Goal: Task Accomplishment & Management: Manage account settings

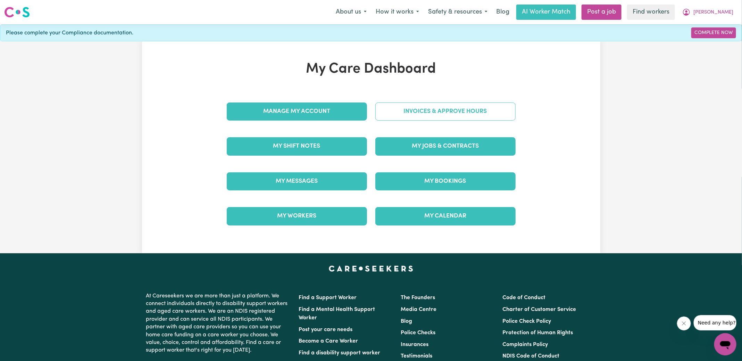
click at [420, 110] on link "Invoices & Approve Hours" at bounding box center [445, 111] width 140 height 18
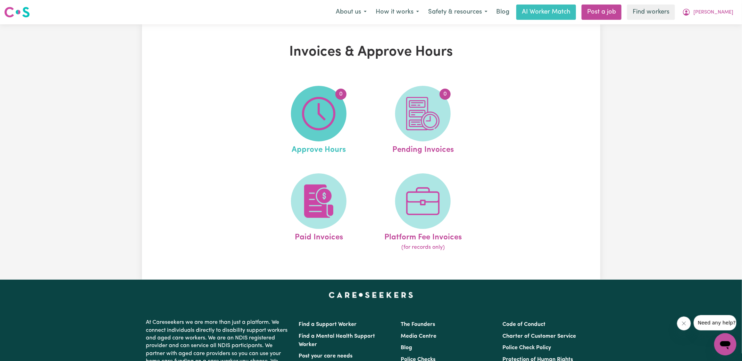
click at [310, 106] on img at bounding box center [318, 113] width 33 height 33
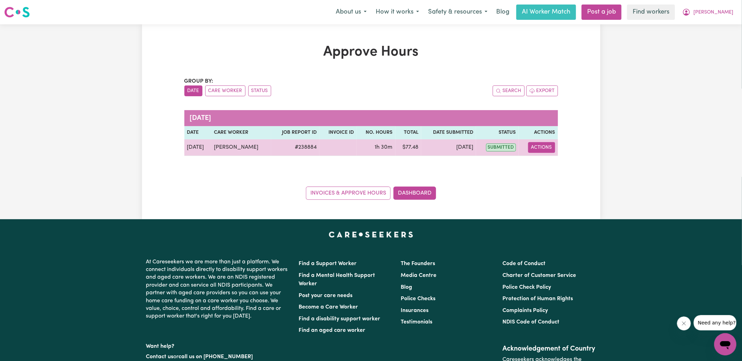
click at [549, 147] on button "Actions" at bounding box center [541, 147] width 27 height 11
click at [549, 160] on link "View Job Report" at bounding box center [558, 163] width 59 height 14
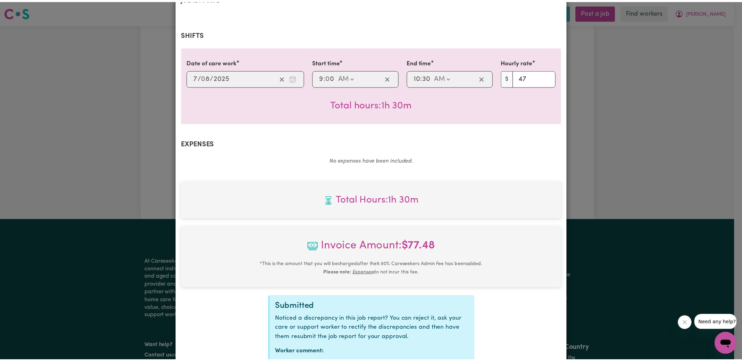
scroll to position [173, 0]
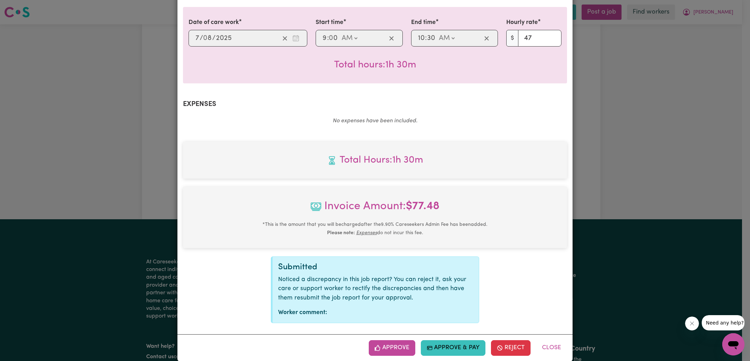
click at [388, 340] on button "Approve" at bounding box center [392, 347] width 47 height 15
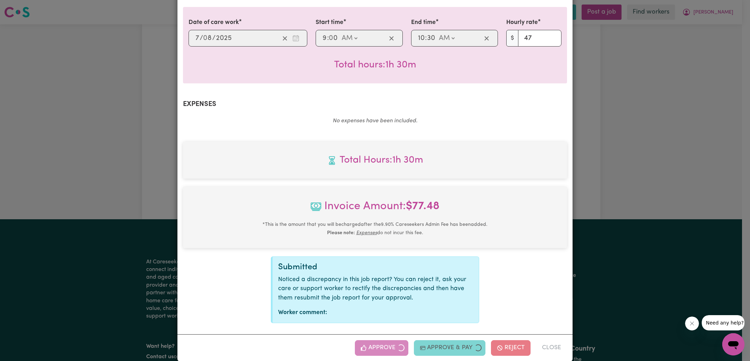
click at [651, 226] on div "Job Report # 238884 - [PERSON_NAME] Summary Job report # 238884 Client name: [P…" at bounding box center [375, 180] width 750 height 361
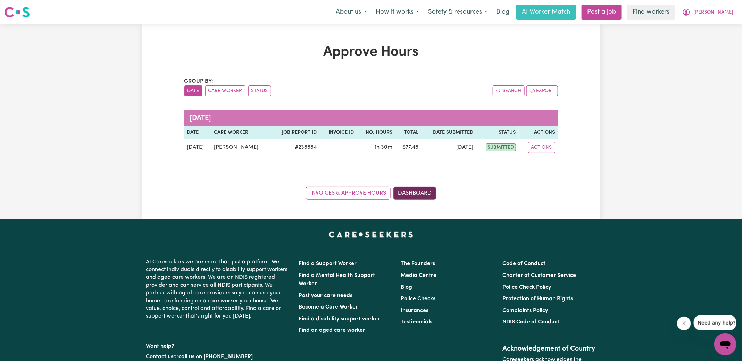
click at [415, 195] on link "Dashboard" at bounding box center [414, 192] width 43 height 13
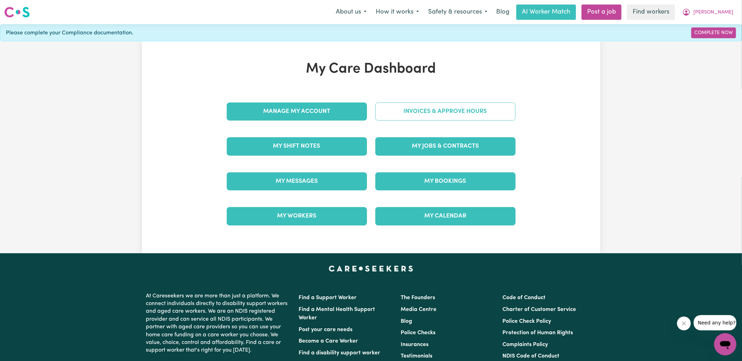
click at [404, 105] on link "Invoices & Approve Hours" at bounding box center [445, 111] width 140 height 18
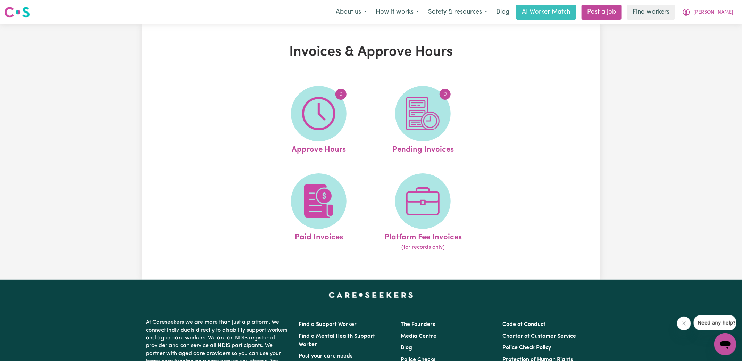
click at [404, 105] on span "0" at bounding box center [423, 114] width 56 height 56
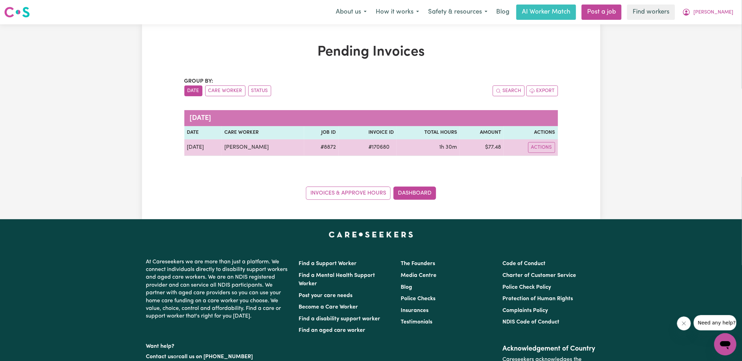
click at [375, 146] on span "# 170680" at bounding box center [379, 147] width 30 height 8
copy span "170680"
click at [492, 146] on td "$ 77.48" at bounding box center [482, 147] width 44 height 17
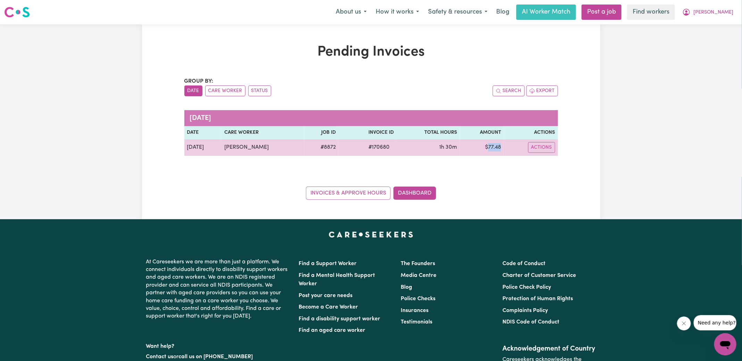
copy td "77.48"
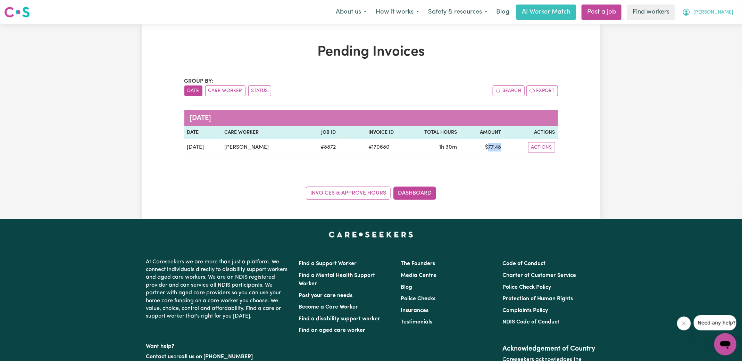
click at [690, 14] on icon "My Account" at bounding box center [686, 12] width 7 height 7
click at [701, 41] on link "Logout" at bounding box center [710, 39] width 55 height 13
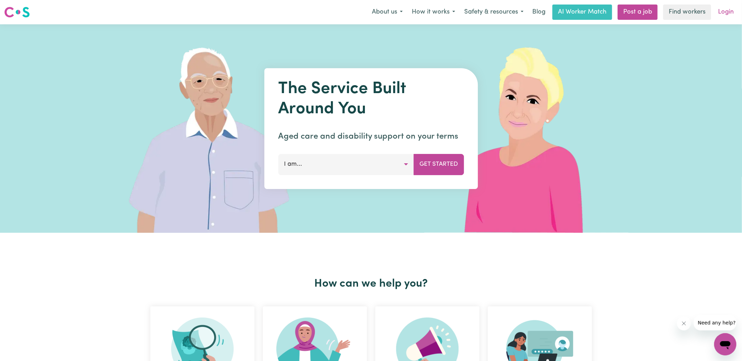
click at [734, 10] on link "Login" at bounding box center [726, 12] width 24 height 15
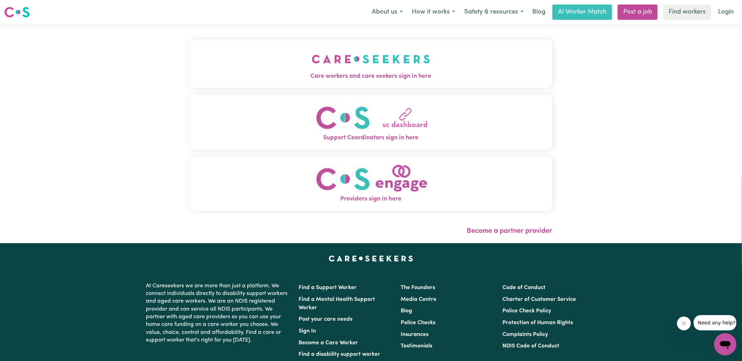
click at [278, 71] on button "Care workers and care seekers sign in here" at bounding box center [371, 63] width 363 height 49
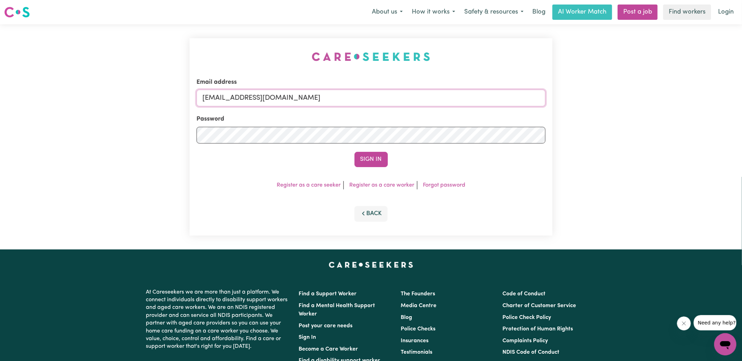
drag, startPoint x: 238, startPoint y: 98, endPoint x: 491, endPoint y: 105, distance: 253.6
click at [491, 107] on form "Email address [EMAIL_ADDRESS][DOMAIN_NAME] Password Sign In" at bounding box center [371, 122] width 349 height 89
type input "[EMAIL_ADDRESS][DOMAIN_NAME]"
click at [355, 152] on button "Sign In" at bounding box center [371, 159] width 33 height 15
